Goal: Task Accomplishment & Management: Manage account settings

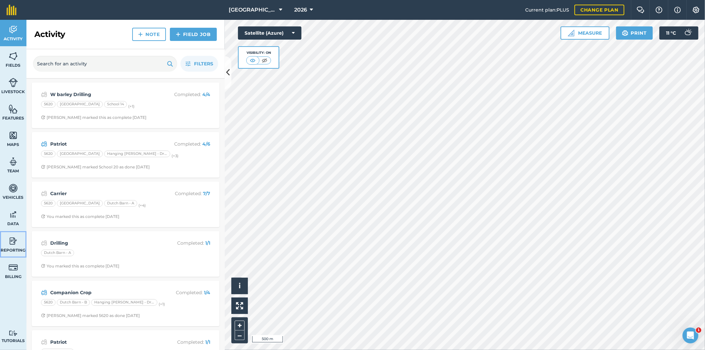
click at [13, 243] on img at bounding box center [13, 241] width 9 height 10
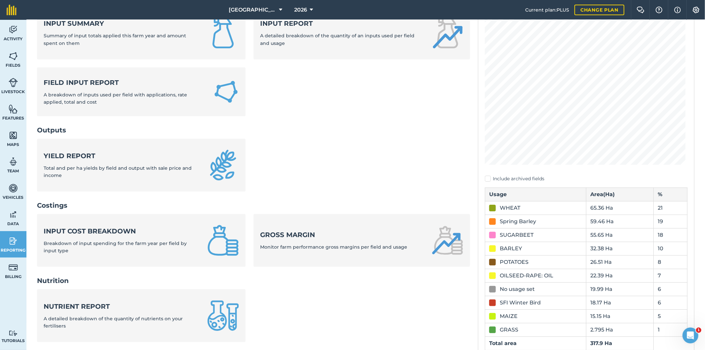
scroll to position [110, 0]
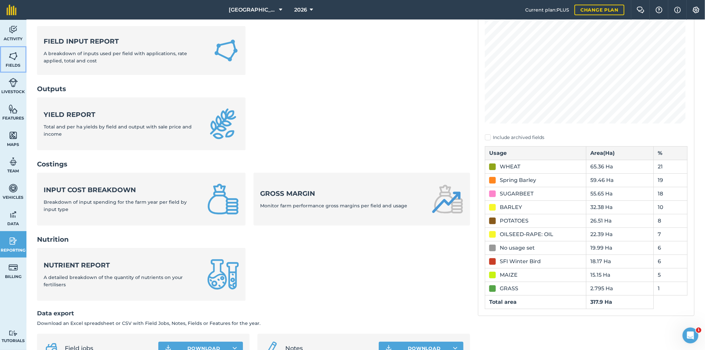
click at [14, 60] on img at bounding box center [13, 56] width 9 height 10
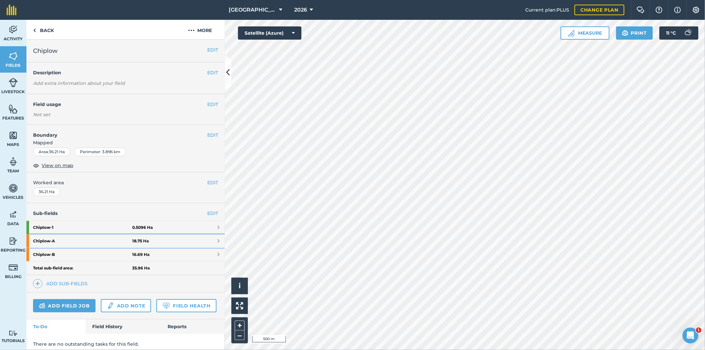
click at [143, 241] on strong "18.75 Ha" at bounding box center [140, 241] width 17 height 5
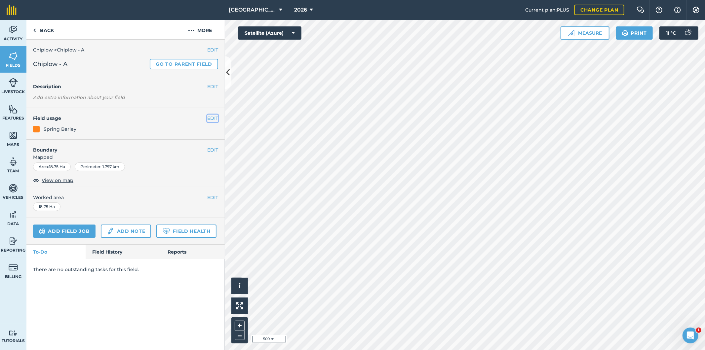
click at [210, 117] on button "EDIT" at bounding box center [212, 118] width 11 height 7
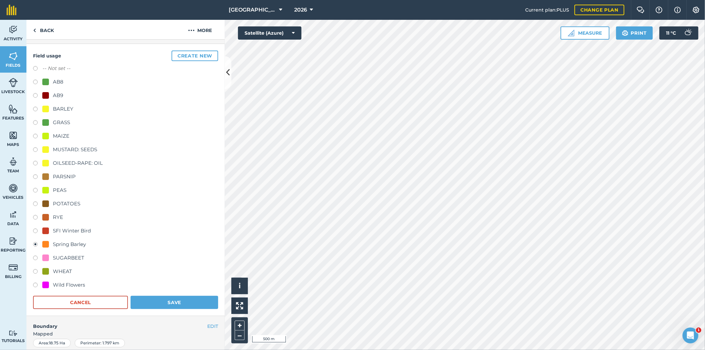
scroll to position [73, 0]
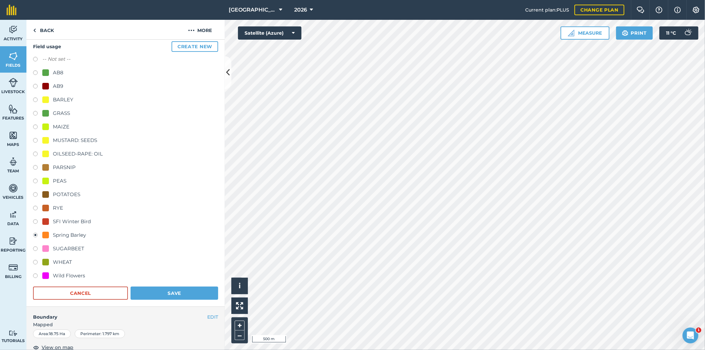
click at [65, 222] on div "SFI Winter Bird" at bounding box center [72, 222] width 38 height 8
radio input "true"
radio input "false"
click at [165, 291] on button "Save" at bounding box center [175, 293] width 88 height 13
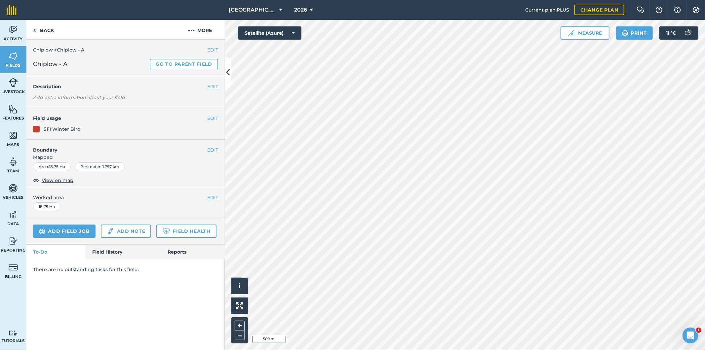
scroll to position [0, 0]
click at [14, 243] on img at bounding box center [13, 241] width 9 height 10
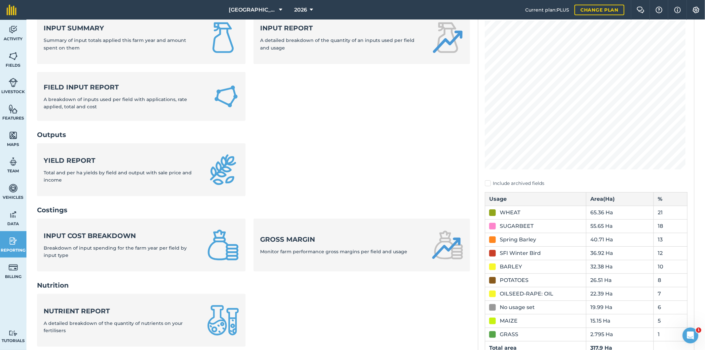
scroll to position [37, 0]
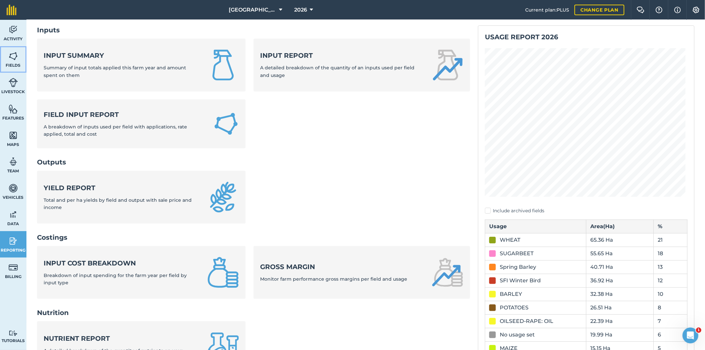
click at [11, 63] on span "Fields" at bounding box center [13, 65] width 26 height 5
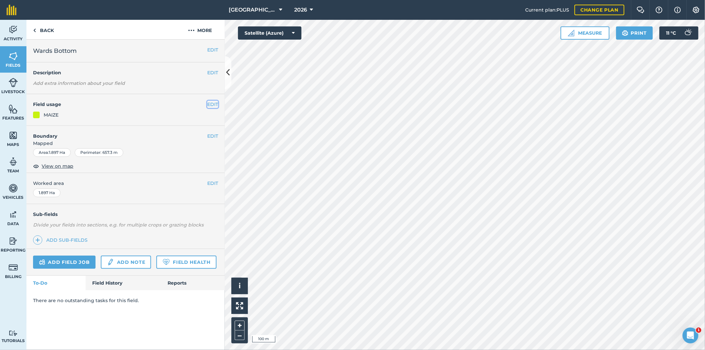
click at [211, 105] on button "EDIT" at bounding box center [212, 104] width 11 height 7
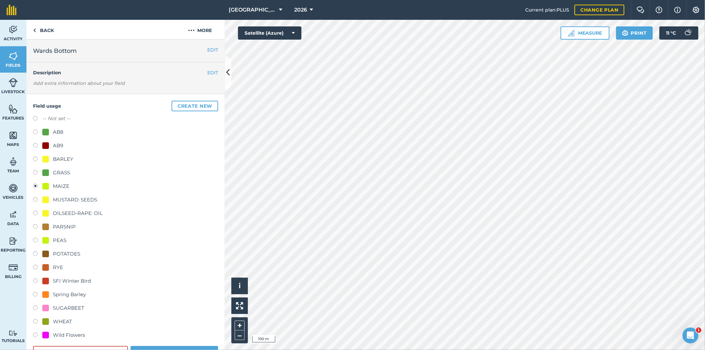
click at [50, 280] on div "SFI Winter Bird" at bounding box center [66, 281] width 49 height 8
radio input "true"
radio input "false"
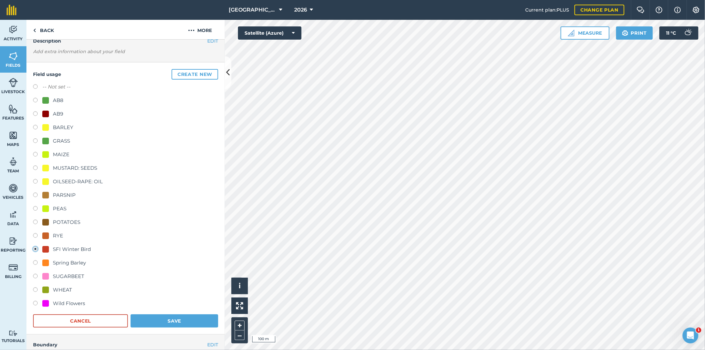
scroll to position [73, 0]
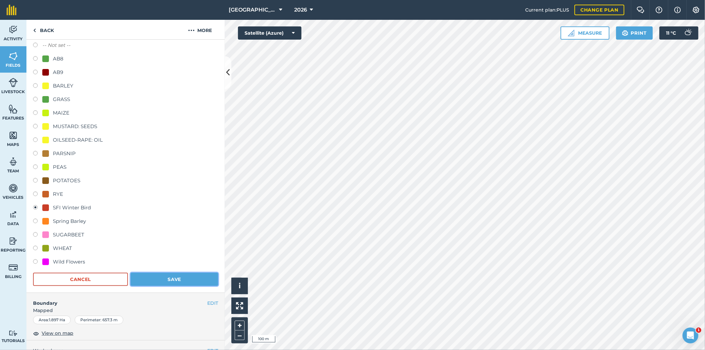
click at [175, 280] on button "Save" at bounding box center [175, 279] width 88 height 13
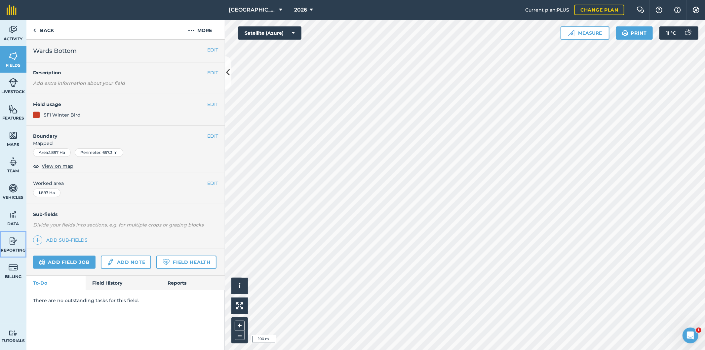
click at [12, 244] on img at bounding box center [13, 241] width 9 height 10
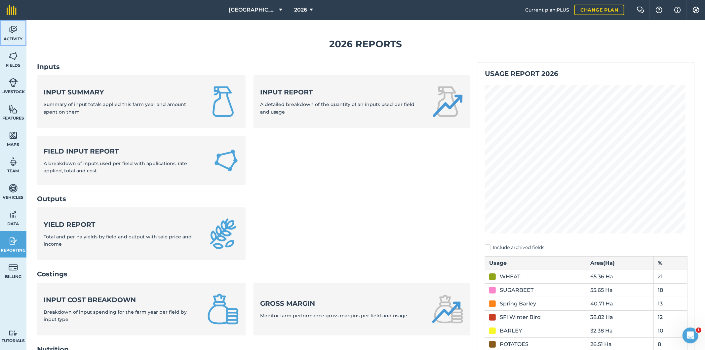
click at [12, 32] on img at bounding box center [13, 30] width 9 height 10
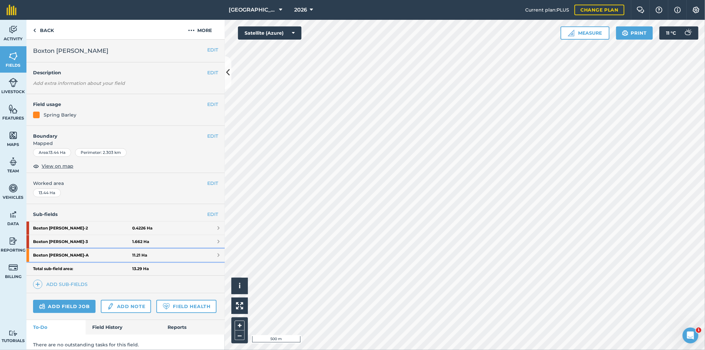
click at [57, 256] on strong "Boxton [PERSON_NAME] - A" at bounding box center [82, 255] width 99 height 13
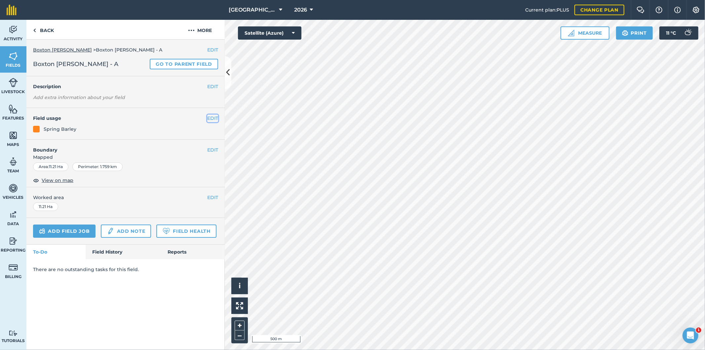
click at [216, 118] on button "EDIT" at bounding box center [212, 118] width 11 height 7
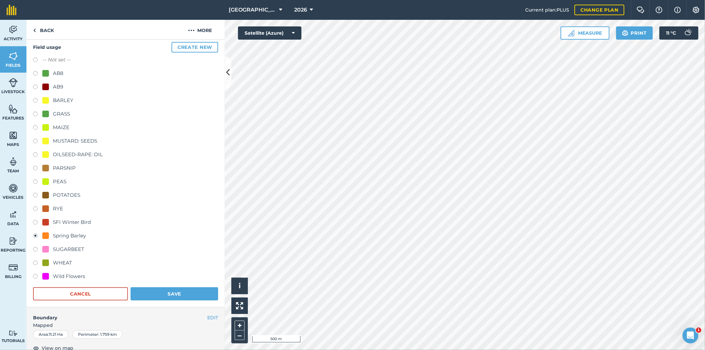
scroll to position [73, 0]
click at [73, 220] on div "SFI Winter Bird" at bounding box center [72, 222] width 38 height 8
radio input "true"
radio input "false"
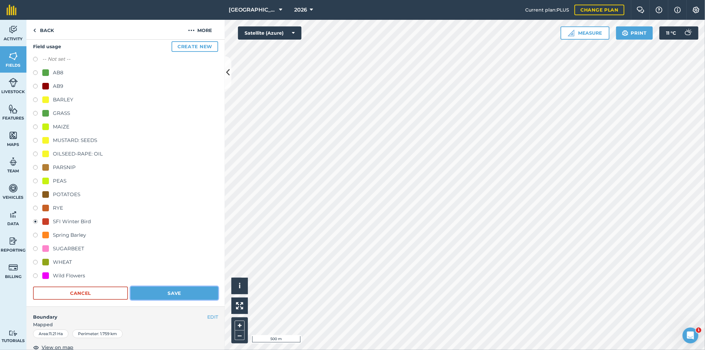
click at [166, 290] on button "Save" at bounding box center [175, 293] width 88 height 13
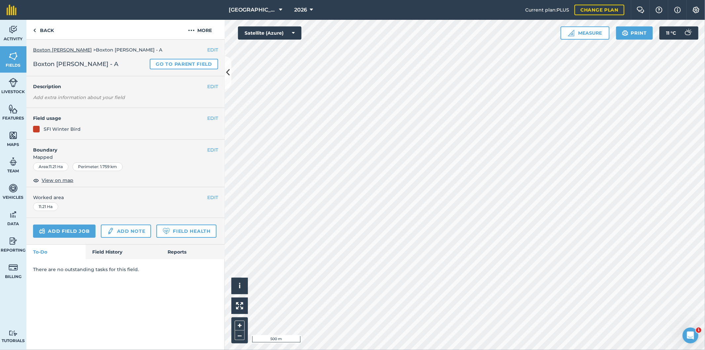
scroll to position [0, 0]
click at [48, 30] on link "Back" at bounding box center [43, 29] width 34 height 19
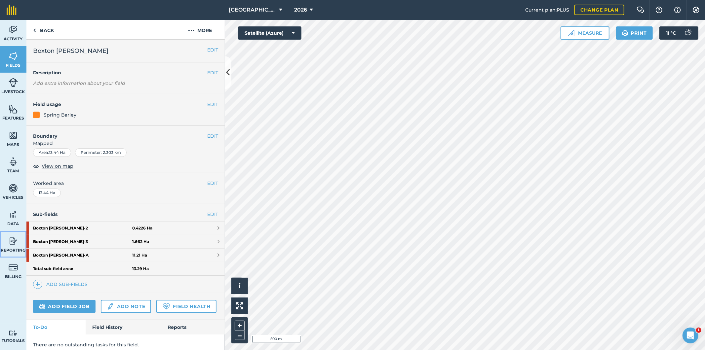
click at [10, 245] on img at bounding box center [13, 241] width 9 height 10
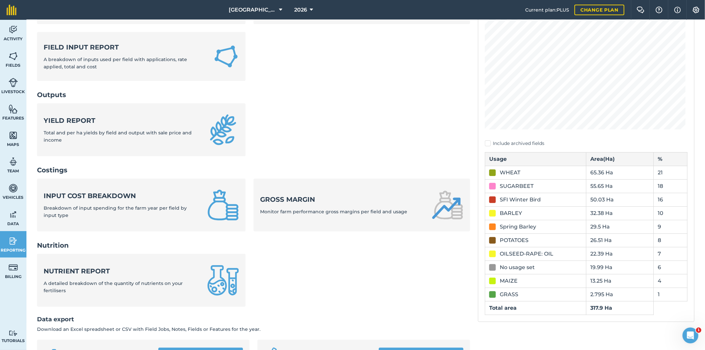
scroll to position [110, 0]
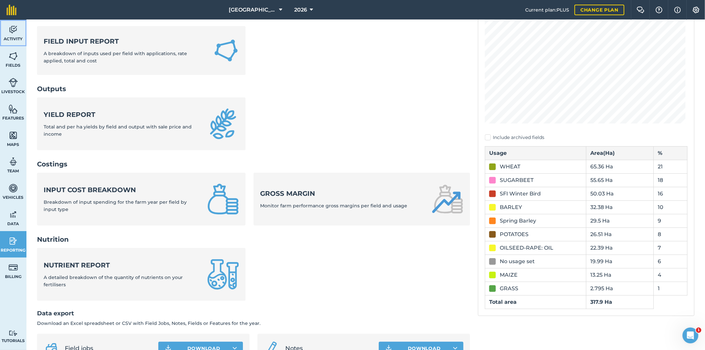
click at [11, 36] on span "Activity" at bounding box center [13, 38] width 26 height 5
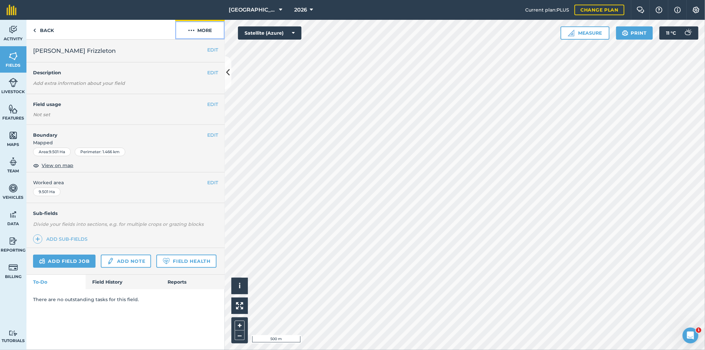
click at [197, 27] on button "More" at bounding box center [200, 29] width 50 height 19
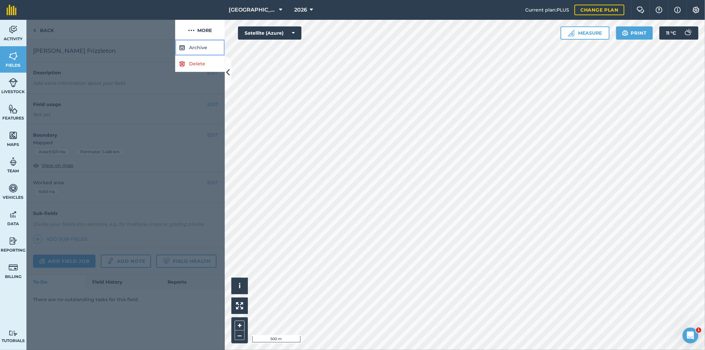
click at [197, 48] on button "Archive" at bounding box center [200, 48] width 50 height 16
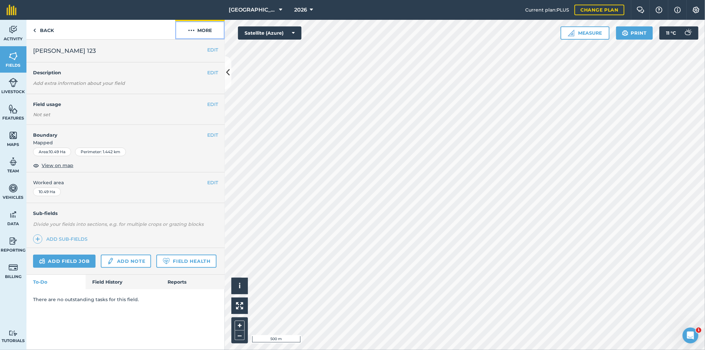
click at [197, 32] on button "More" at bounding box center [200, 29] width 50 height 19
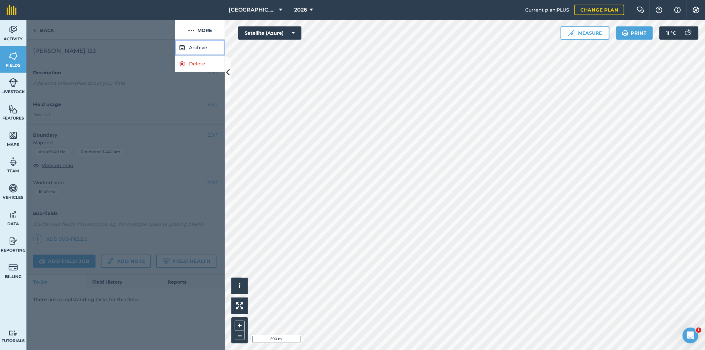
click at [199, 46] on button "Archive" at bounding box center [200, 48] width 50 height 16
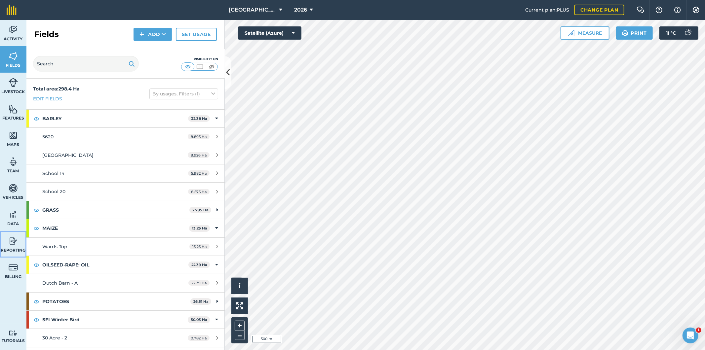
click at [13, 245] on img at bounding box center [13, 241] width 9 height 10
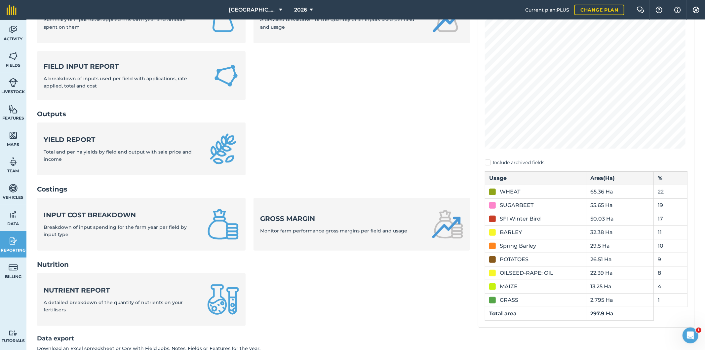
scroll to position [110, 0]
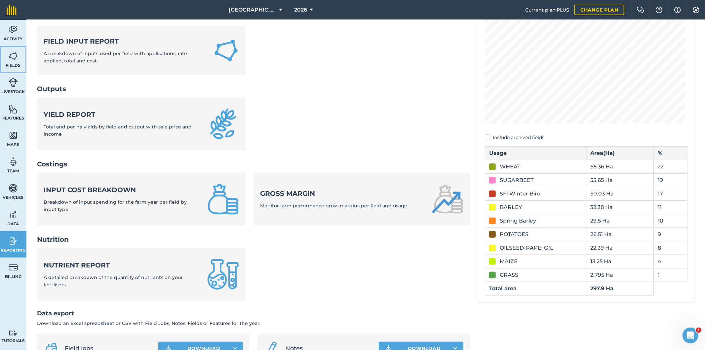
click at [12, 64] on span "Fields" at bounding box center [13, 65] width 26 height 5
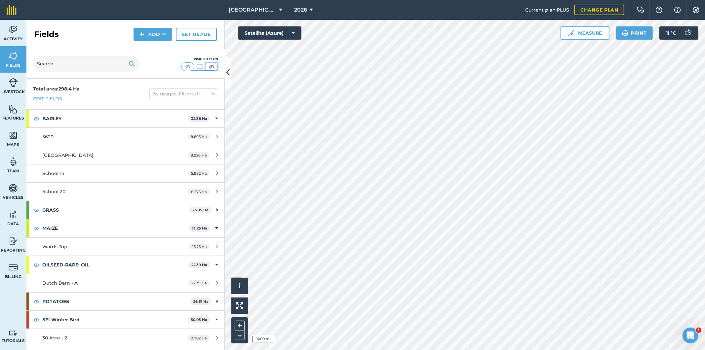
click at [212, 64] on img at bounding box center [212, 66] width 8 height 7
click at [185, 65] on img at bounding box center [188, 66] width 8 height 7
click at [211, 93] on icon at bounding box center [213, 93] width 4 height 7
click at [161, 76] on div "Visibility: On" at bounding box center [125, 63] width 198 height 29
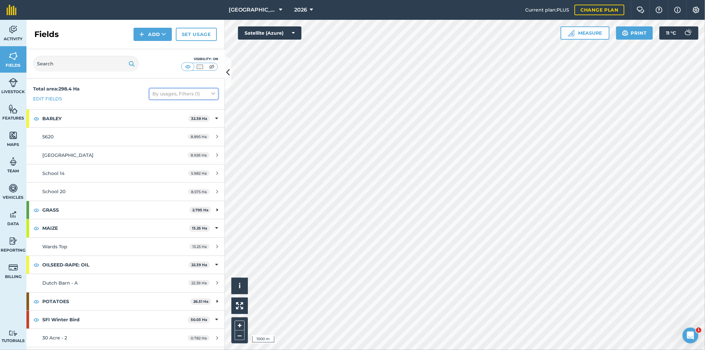
click at [174, 95] on button "By usages, Filters (1)" at bounding box center [183, 94] width 69 height 11
click at [161, 177] on label "Show archived fields" at bounding box center [183, 177] width 63 height 7
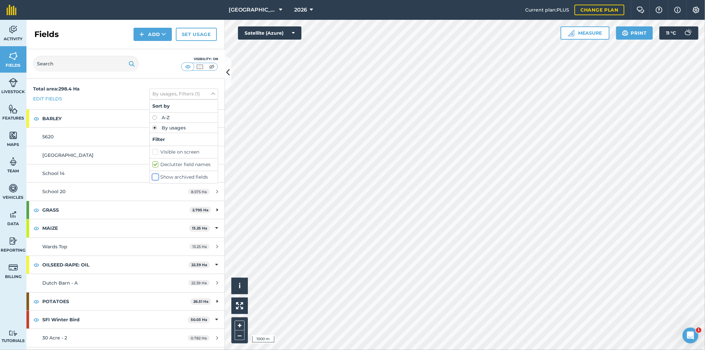
click at [157, 177] on input "Show archived fields" at bounding box center [154, 176] width 4 height 4
checkbox input "true"
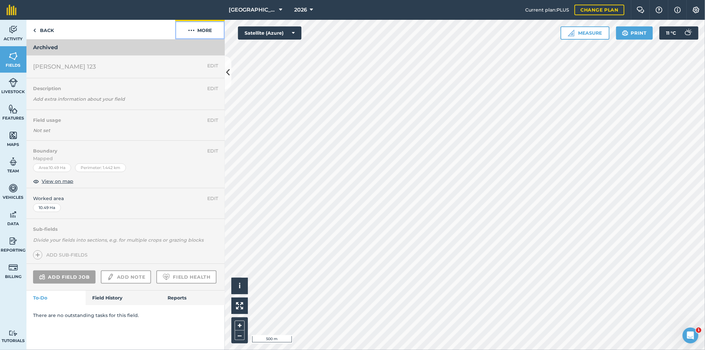
click at [199, 26] on button "More" at bounding box center [200, 29] width 50 height 19
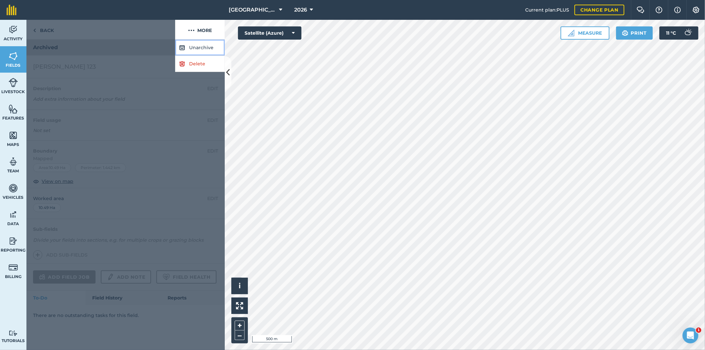
click at [200, 48] on button "Unarchive" at bounding box center [200, 48] width 50 height 16
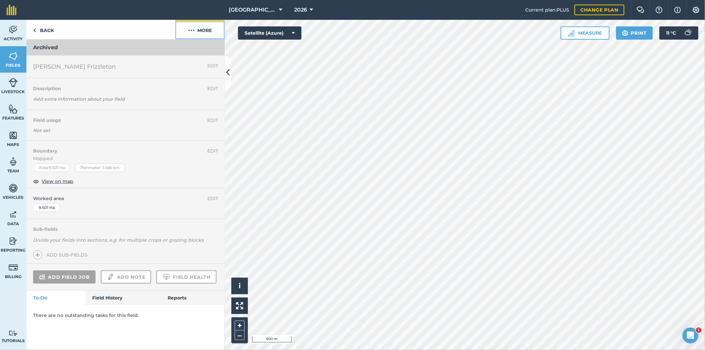
click at [203, 31] on button "More" at bounding box center [200, 29] width 50 height 19
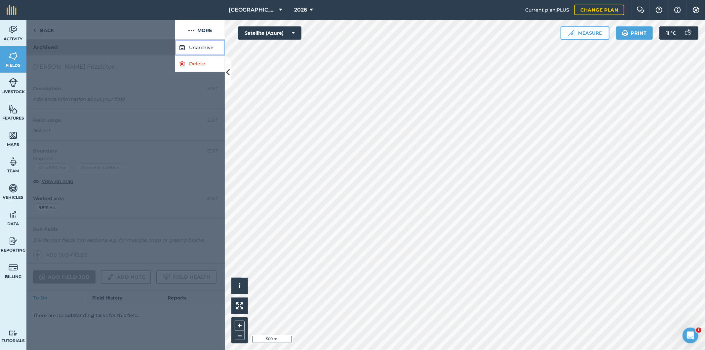
click at [200, 48] on button "Unarchive" at bounding box center [200, 48] width 50 height 16
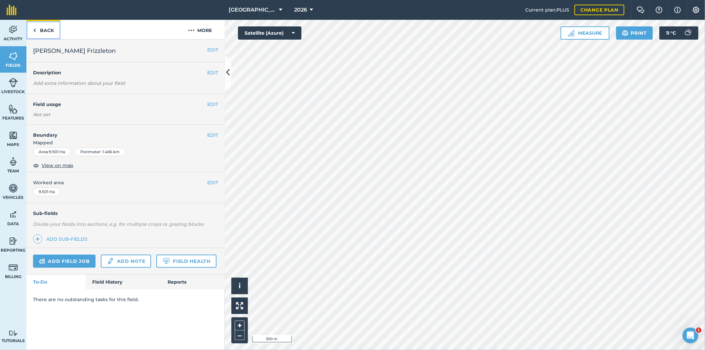
click at [44, 31] on link "Back" at bounding box center [43, 29] width 34 height 19
click at [14, 35] on link "Activity" at bounding box center [13, 33] width 26 height 26
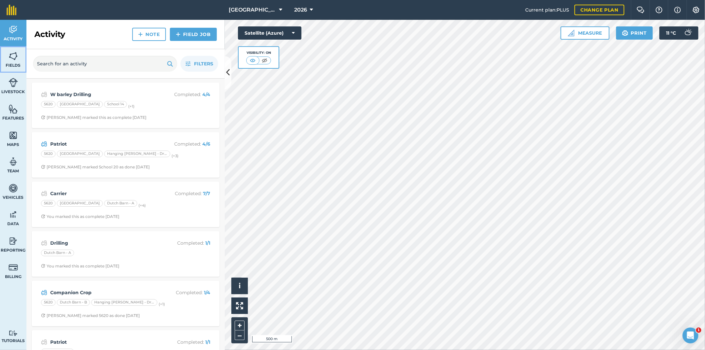
click at [11, 67] on span "Fields" at bounding box center [13, 65] width 26 height 5
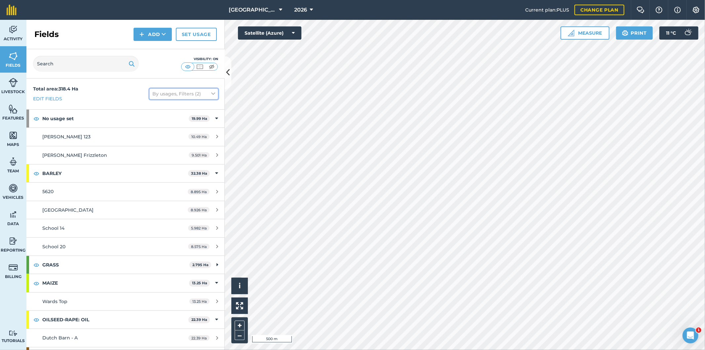
click at [201, 93] on button "By usages, Filters (2)" at bounding box center [183, 94] width 69 height 11
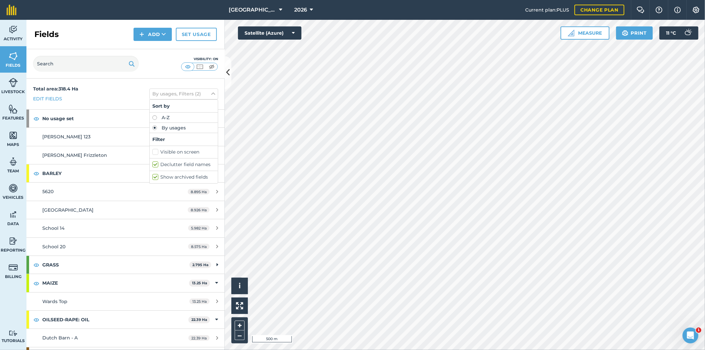
click at [155, 178] on label "Show archived fields" at bounding box center [183, 177] width 63 height 7
click at [155, 178] on input "Show archived fields" at bounding box center [154, 176] width 4 height 4
checkbox input "false"
